Goal: Task Accomplishment & Management: Complete application form

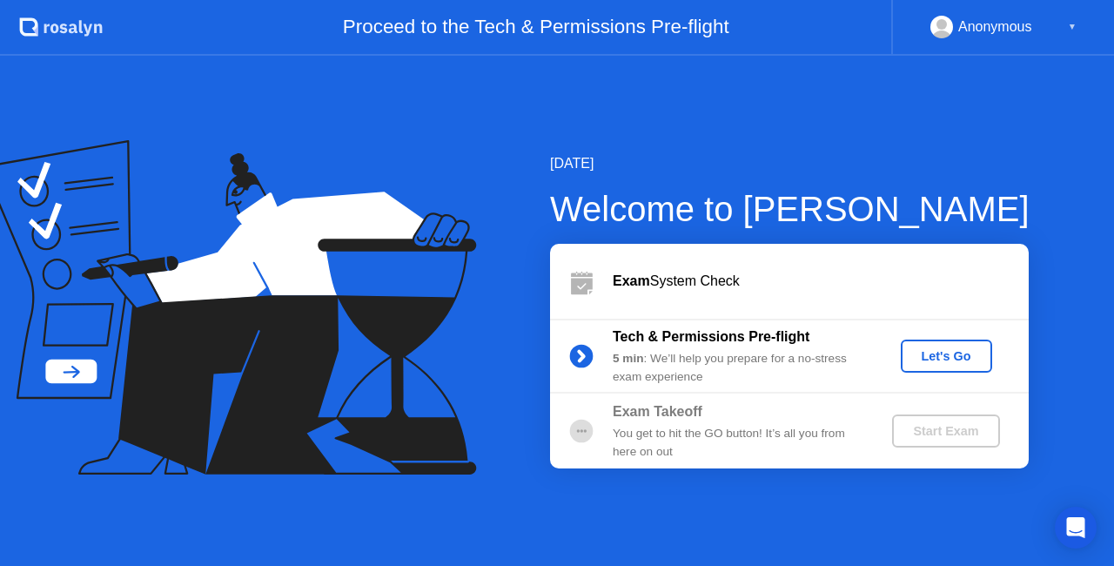
click at [937, 351] on div "Let's Go" at bounding box center [946, 356] width 77 height 14
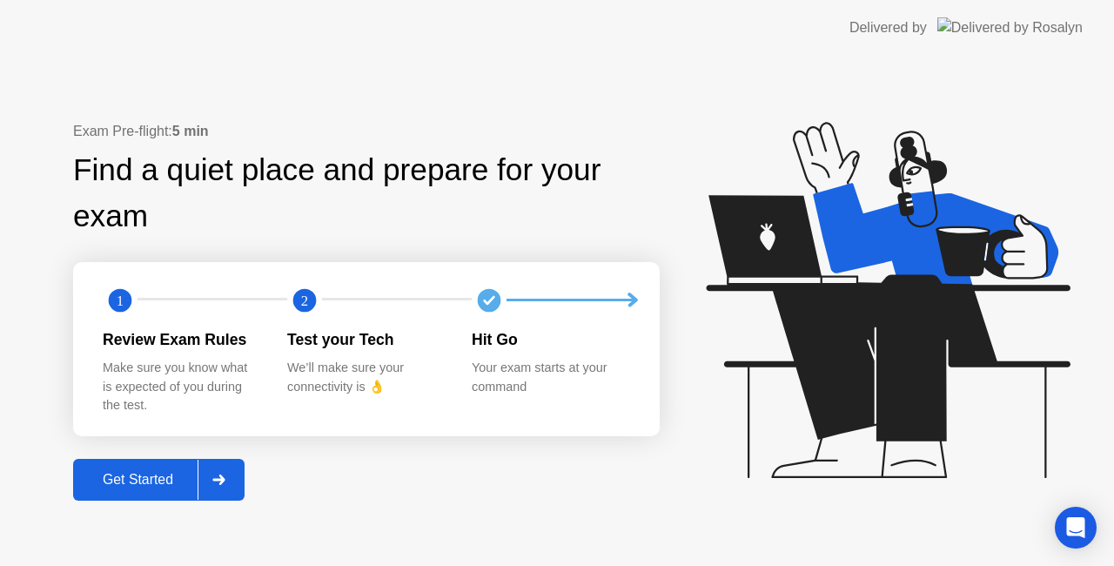
click at [158, 480] on div "Get Started" at bounding box center [137, 480] width 119 height 16
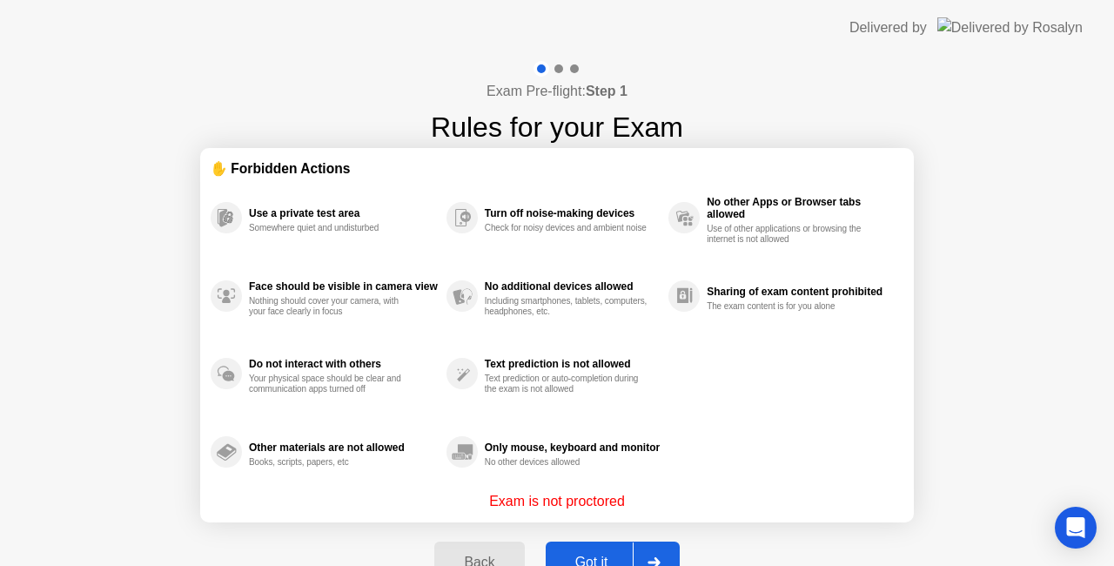
click at [604, 550] on button "Got it" at bounding box center [613, 562] width 134 height 42
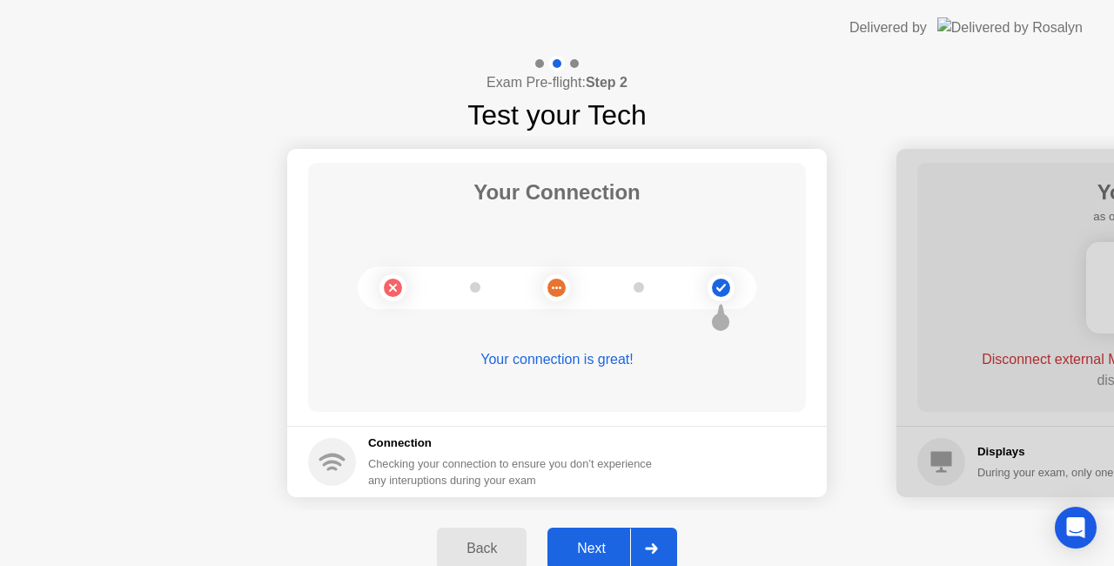
click at [583, 547] on div "Next" at bounding box center [591, 549] width 77 height 16
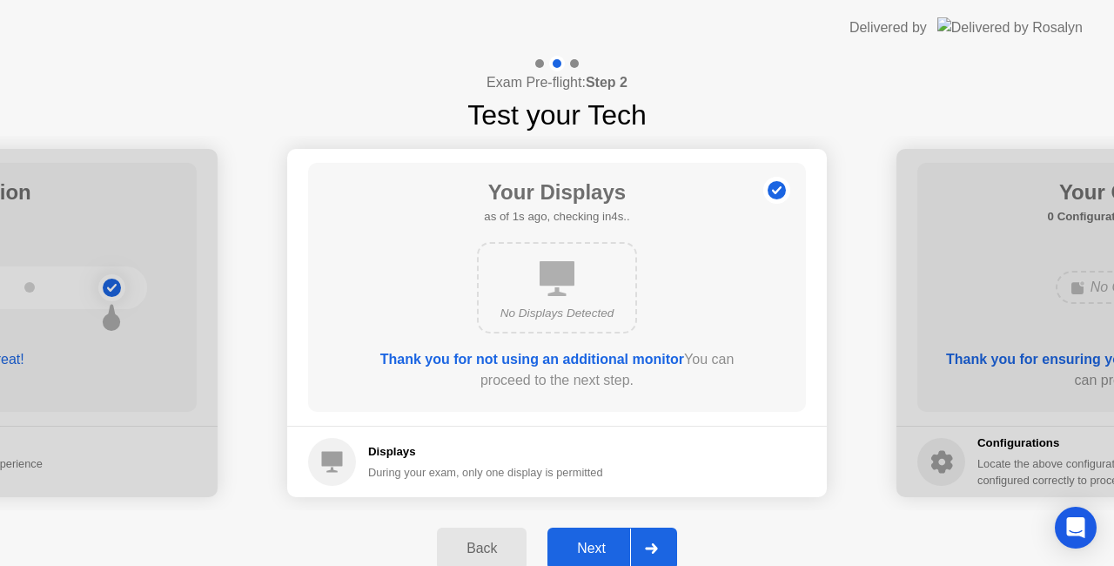
click at [601, 541] on div "Next" at bounding box center [591, 549] width 77 height 16
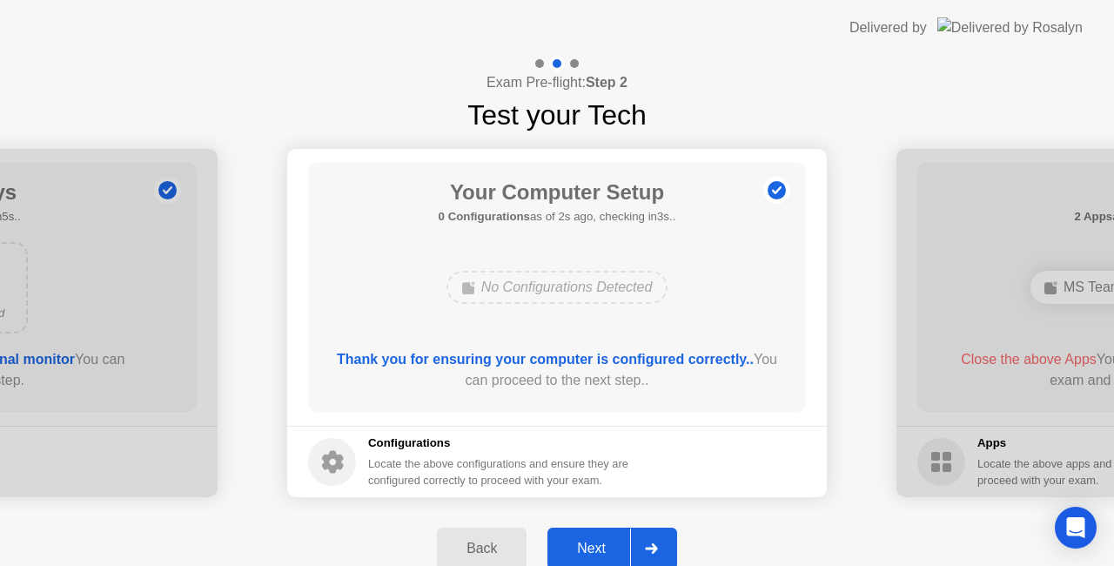
click at [583, 541] on div "Next" at bounding box center [591, 549] width 77 height 16
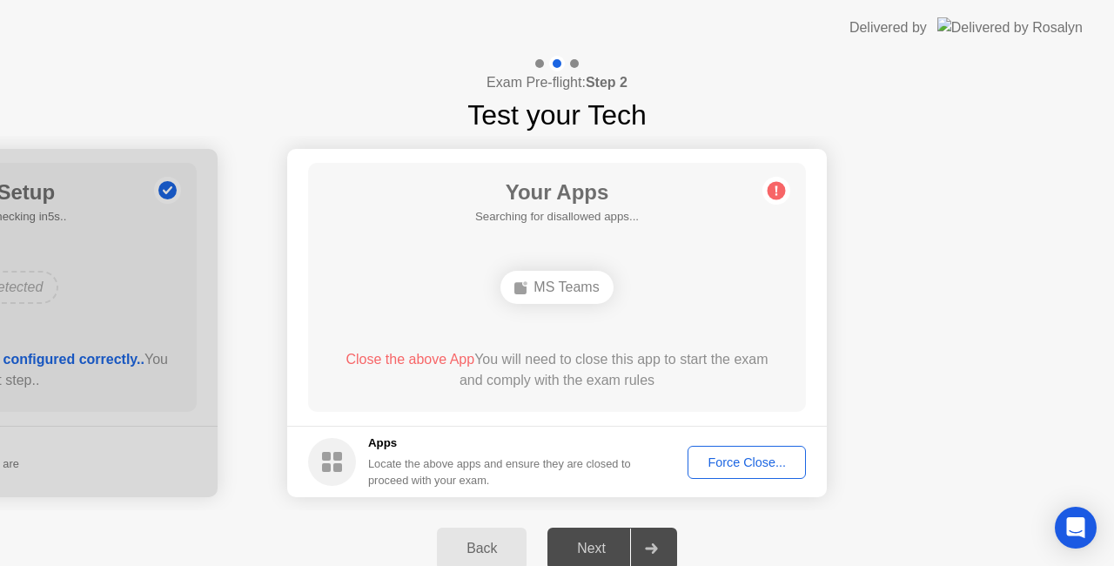
click at [753, 460] on div "Force Close..." at bounding box center [747, 462] width 106 height 14
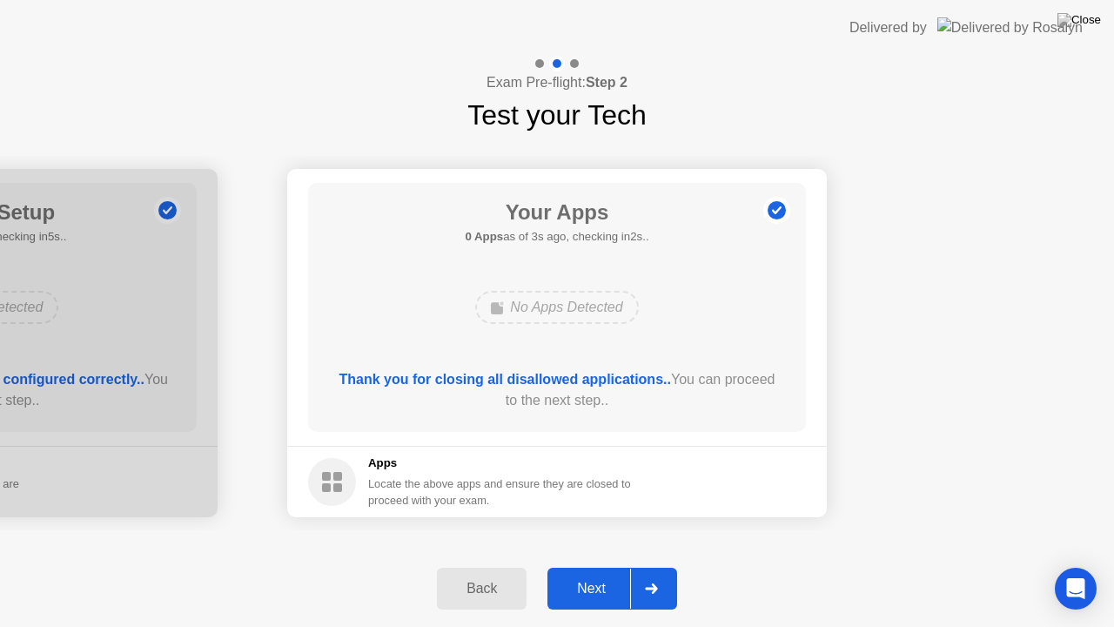
click at [604, 565] on div "Next" at bounding box center [591, 589] width 77 height 16
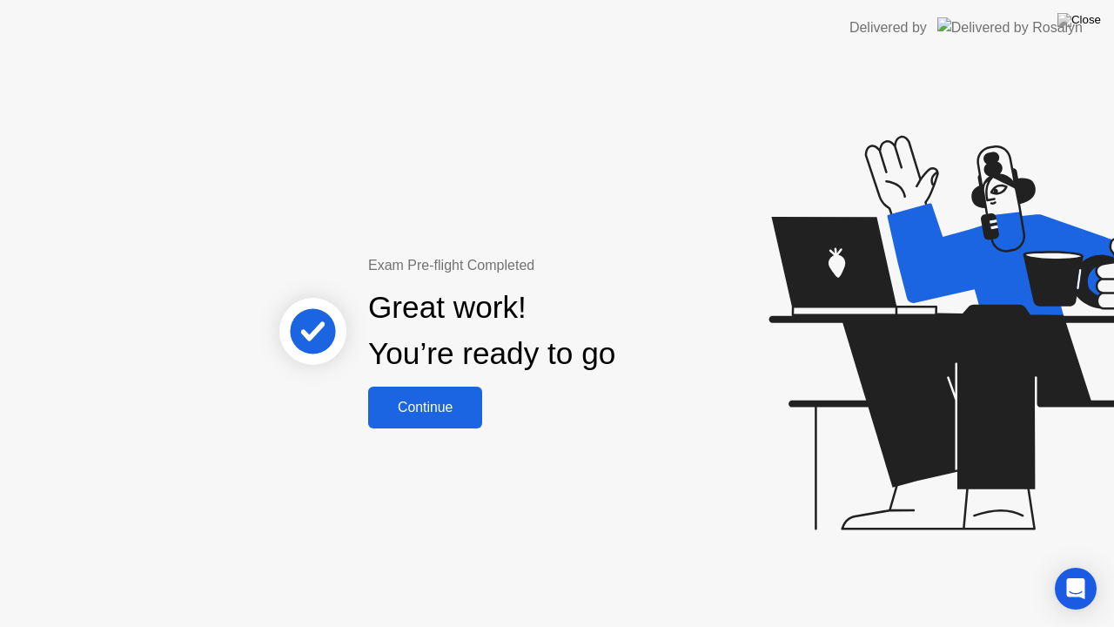
click at [431, 408] on div "Continue" at bounding box center [425, 408] width 104 height 16
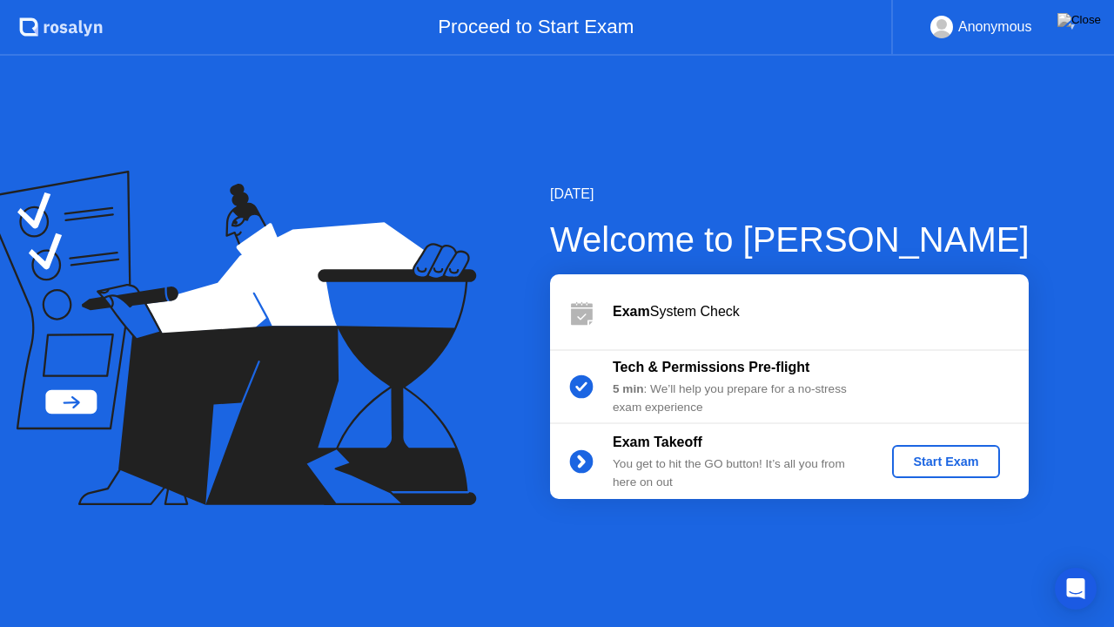
click at [955, 456] on div "Start Exam" at bounding box center [945, 461] width 93 height 14
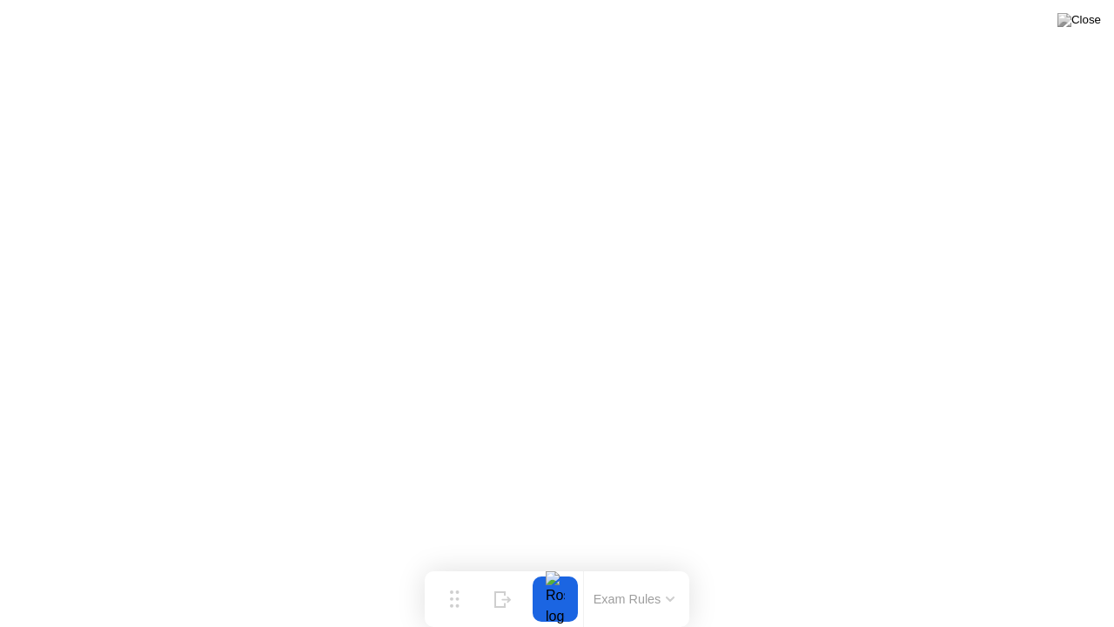
click at [605, 565] on button "Exam Rules" at bounding box center [634, 599] width 92 height 16
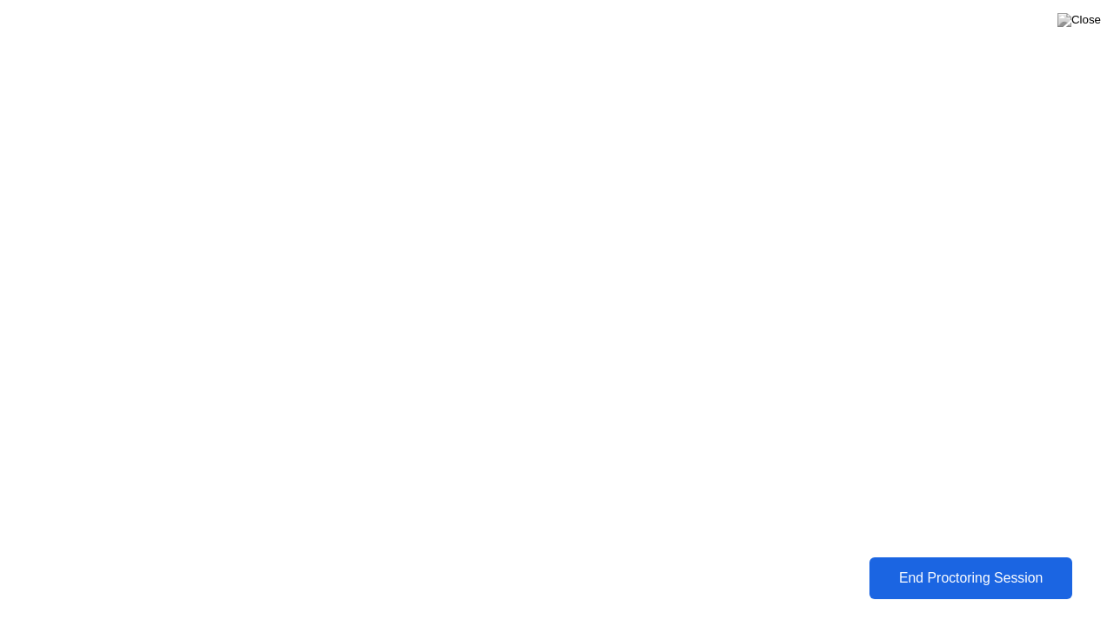
click at [984, 565] on div "End Proctoring Session" at bounding box center [970, 578] width 193 height 16
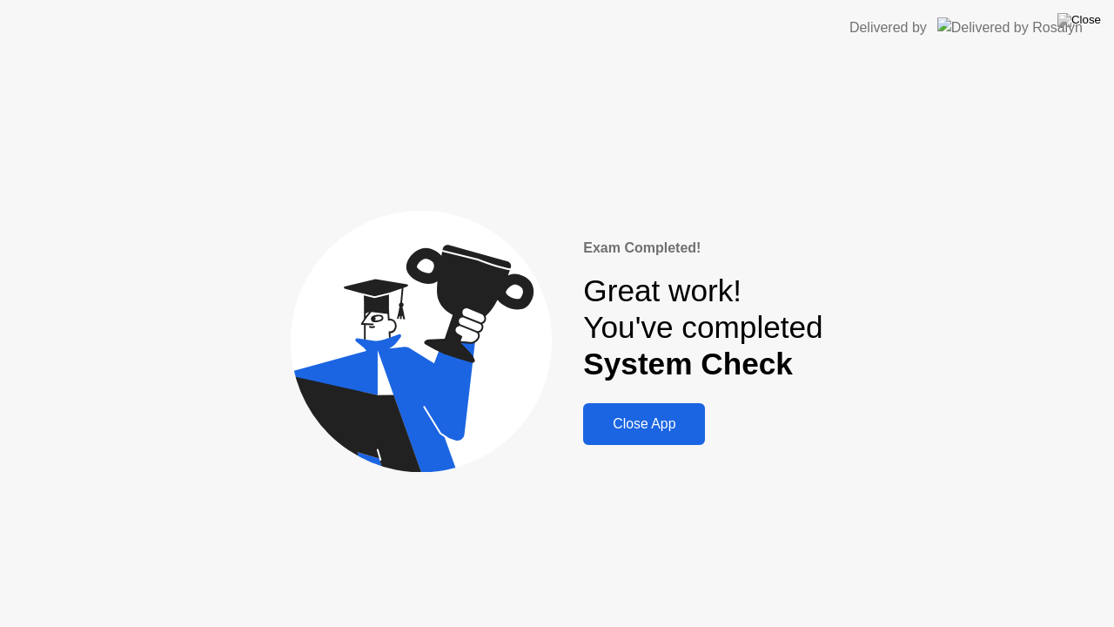
click at [655, 424] on div "Close App" at bounding box center [643, 424] width 111 height 16
